Goal: Information Seeking & Learning: Find specific fact

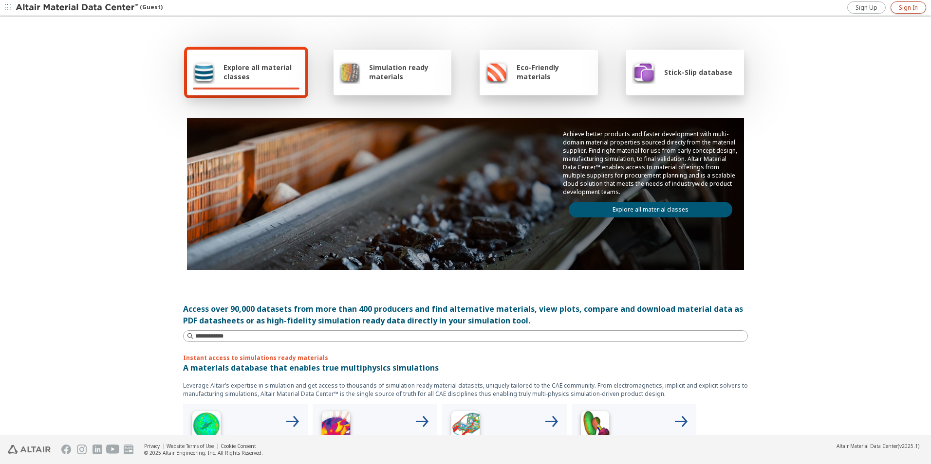
click at [909, 8] on span "Sign In" at bounding box center [908, 8] width 19 height 8
click at [622, 211] on link "Explore all material classes" at bounding box center [651, 210] width 164 height 16
click at [623, 211] on link "Explore all material classes" at bounding box center [651, 210] width 164 height 16
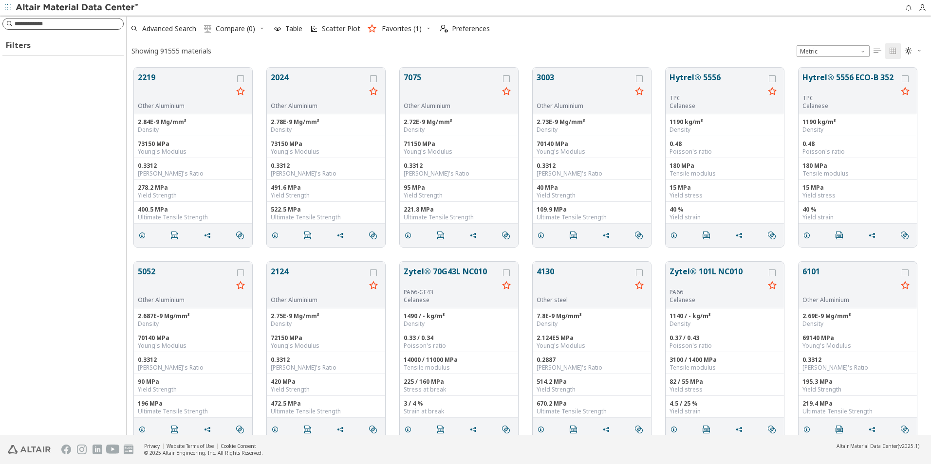
scroll to position [367, 797]
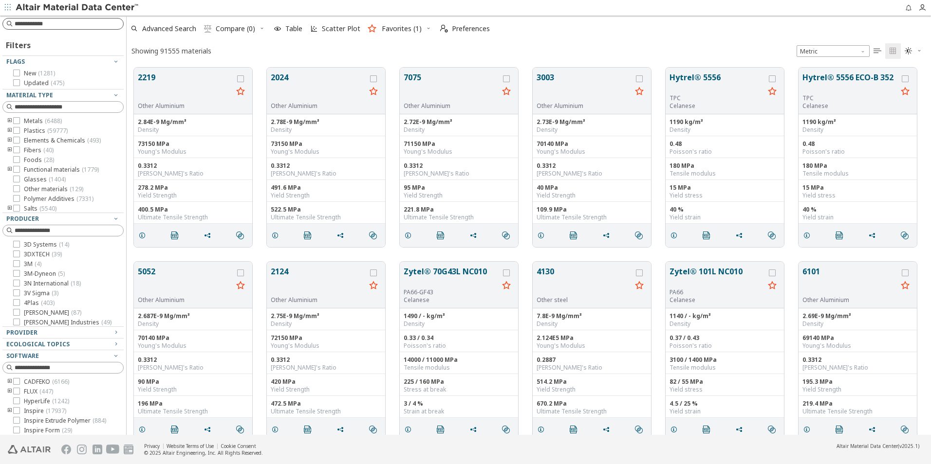
click at [42, 24] on input at bounding box center [69, 24] width 109 height 10
type input "**********"
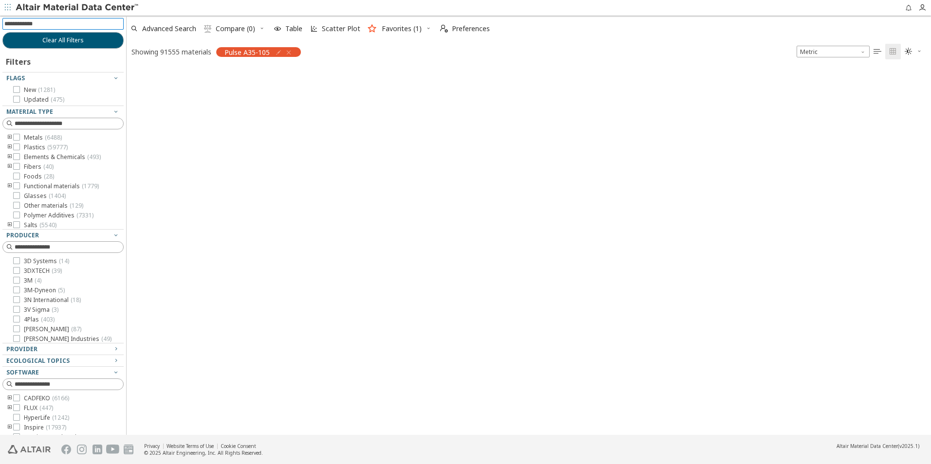
scroll to position [366, 797]
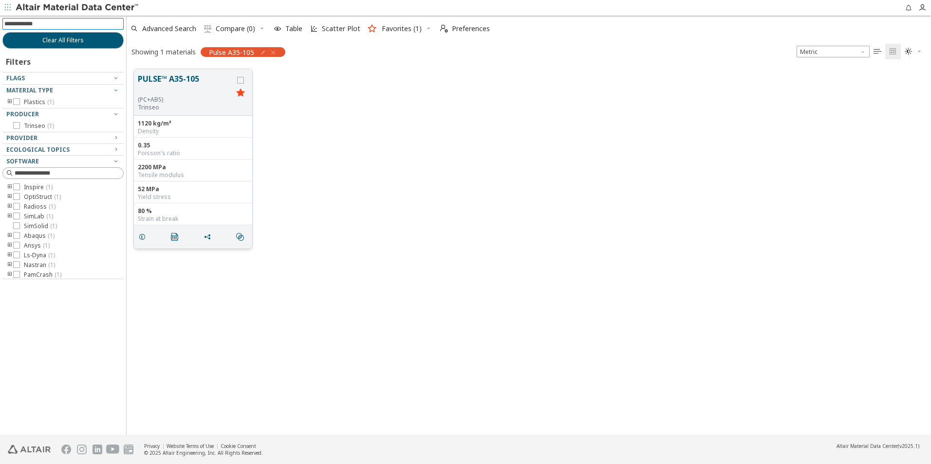
click at [181, 76] on button "PULSE™ A35-105" at bounding box center [185, 84] width 95 height 23
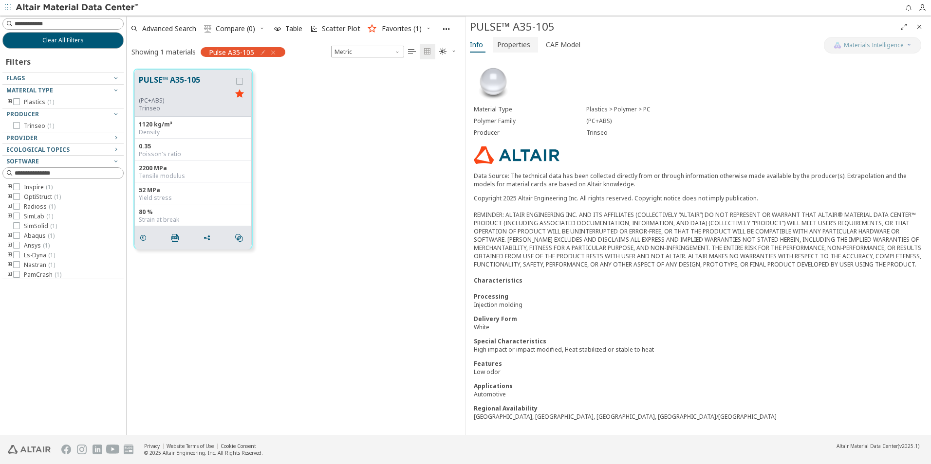
click at [502, 42] on span "Properties" at bounding box center [513, 45] width 33 height 16
